Goal: Transaction & Acquisition: Purchase product/service

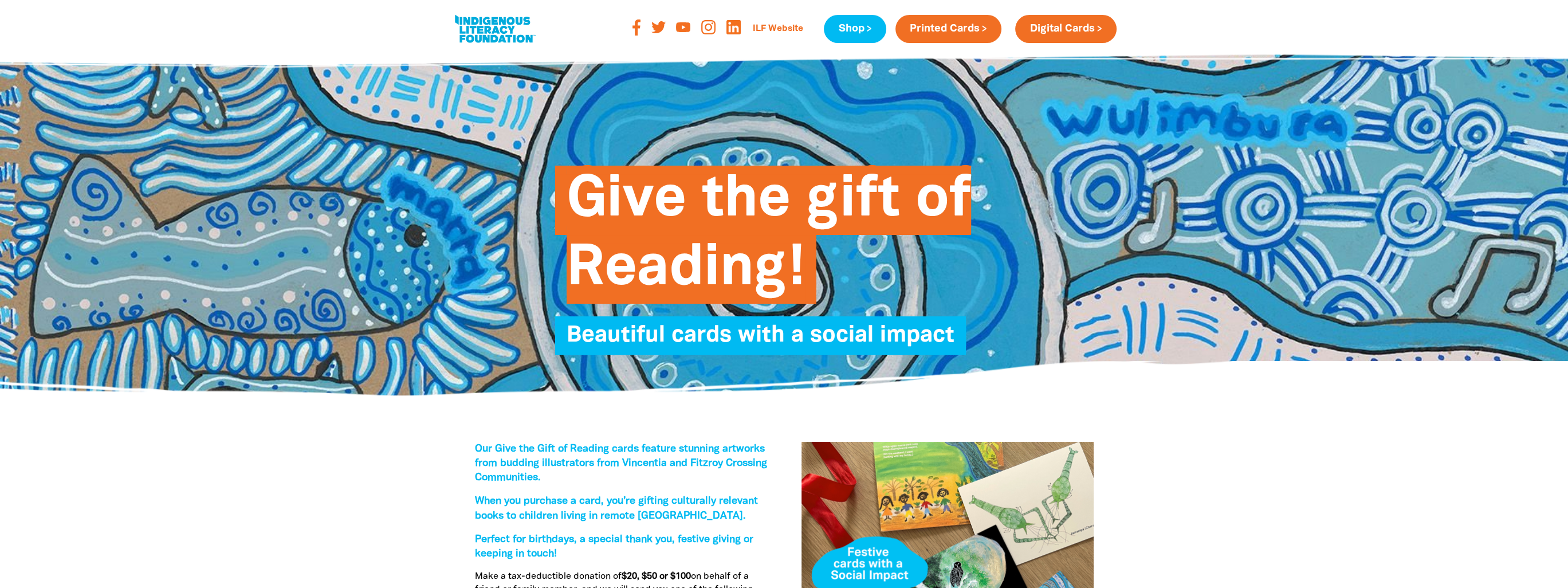
click at [494, 24] on link at bounding box center [495, 29] width 86 height 35
click at [779, 30] on link "ILF Website" at bounding box center [778, 29] width 64 height 19
drag, startPoint x: 309, startPoint y: 30, endPoint x: 288, endPoint y: 28, distance: 21.1
click at [308, 30] on div at bounding box center [784, 25] width 1568 height 52
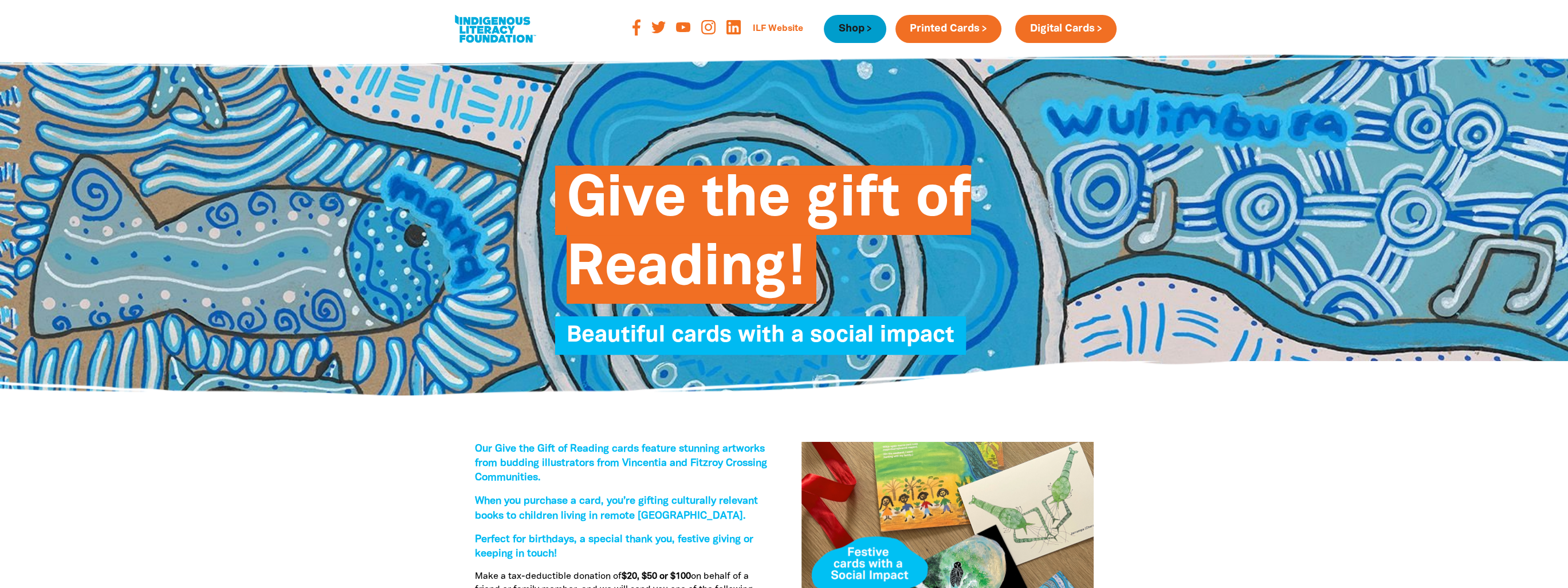
click at [850, 28] on link "Shop" at bounding box center [855, 29] width 62 height 28
click at [849, 29] on link "Shop" at bounding box center [855, 29] width 62 height 28
